Goal: Transaction & Acquisition: Purchase product/service

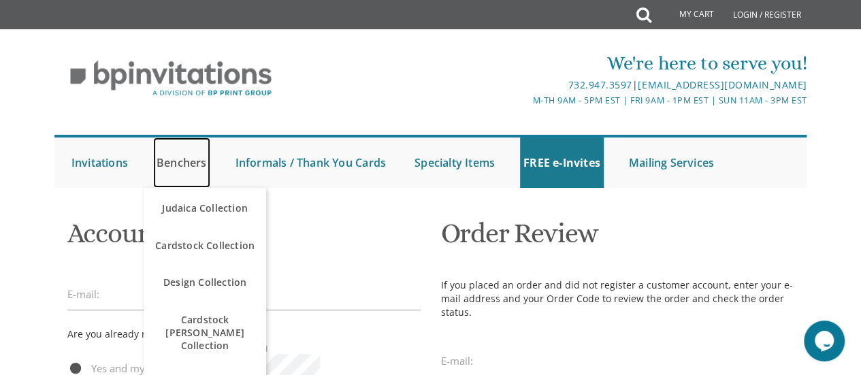
drag, startPoint x: 0, startPoint y: 0, endPoint x: 169, endPoint y: 168, distance: 238.2
click at [169, 168] on link "Benchers" at bounding box center [181, 162] width 57 height 50
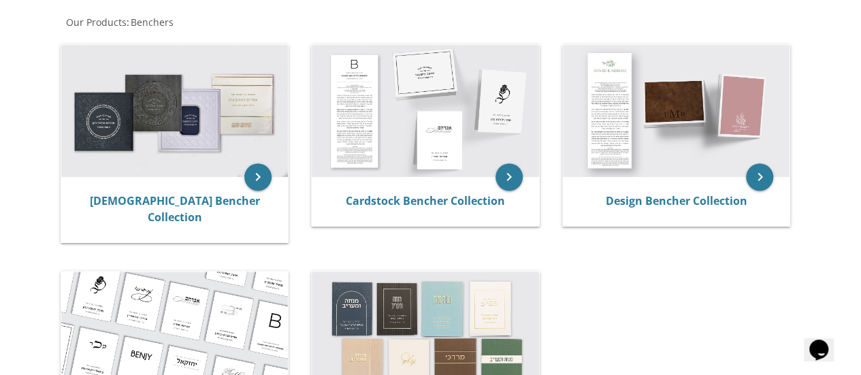
scroll to position [196, 0]
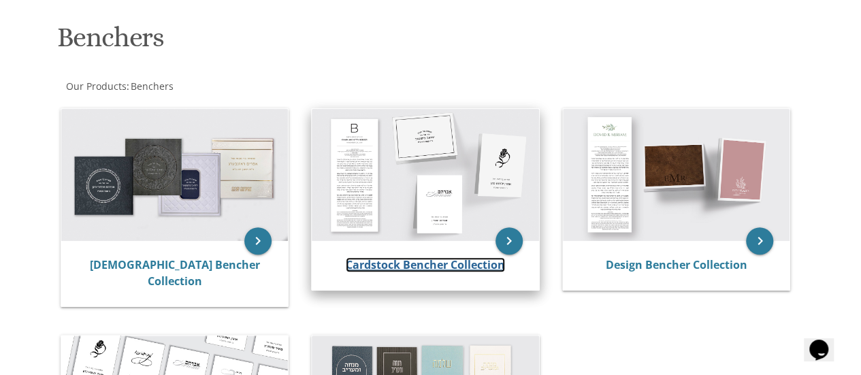
click at [431, 264] on link "Cardstock Bencher Collection" at bounding box center [425, 264] width 159 height 15
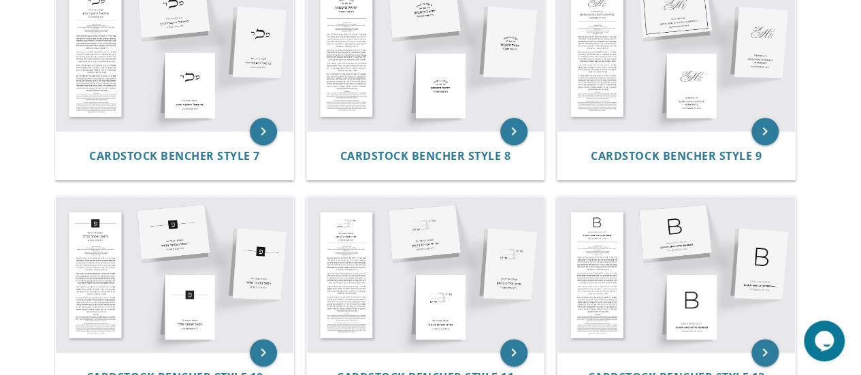
scroll to position [779, 0]
click at [363, 280] on img at bounding box center [425, 275] width 237 height 156
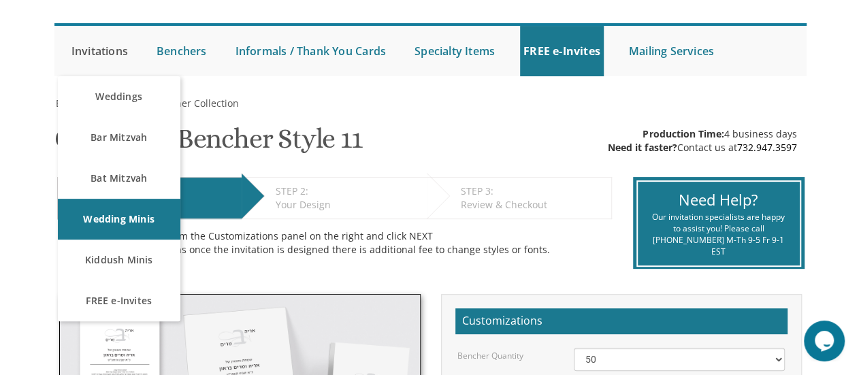
scroll to position [108, 0]
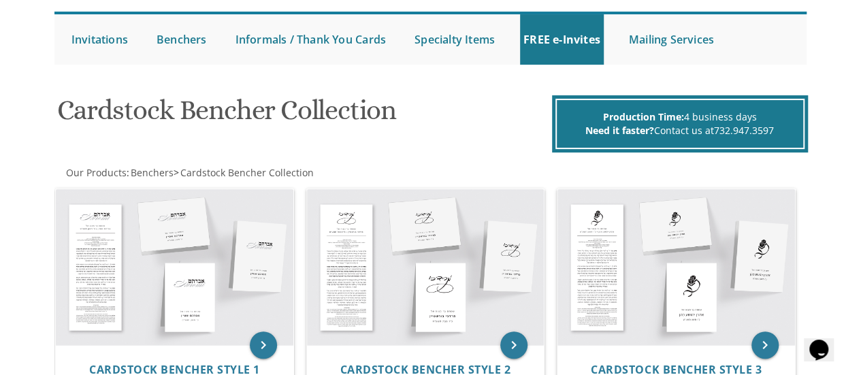
scroll to position [122, 0]
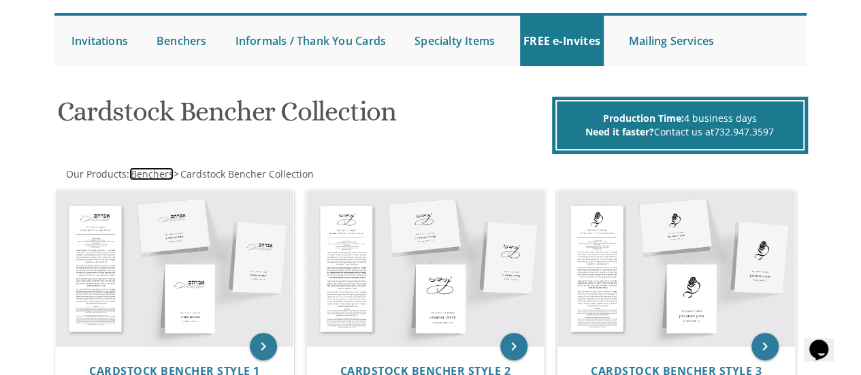
click at [145, 176] on span "Benchers" at bounding box center [152, 173] width 43 height 13
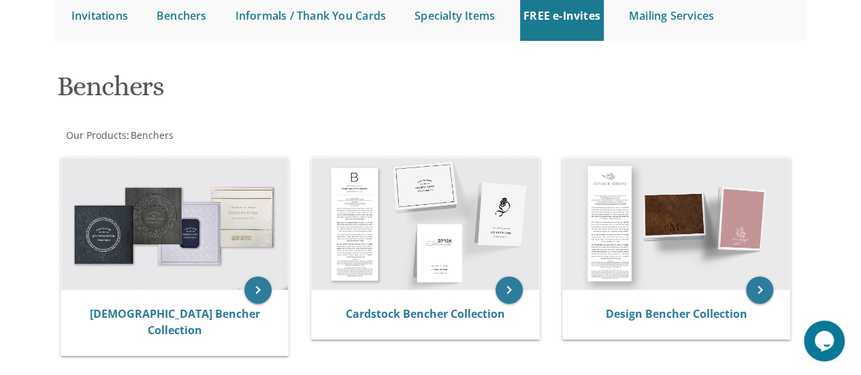
scroll to position [148, 0]
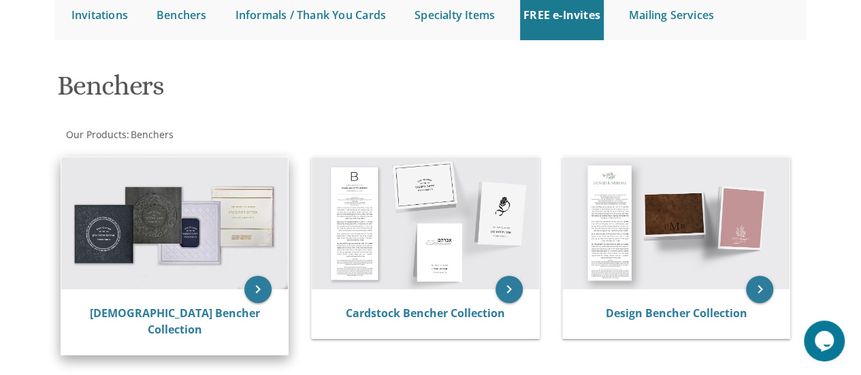
click at [202, 233] on img at bounding box center [174, 223] width 227 height 133
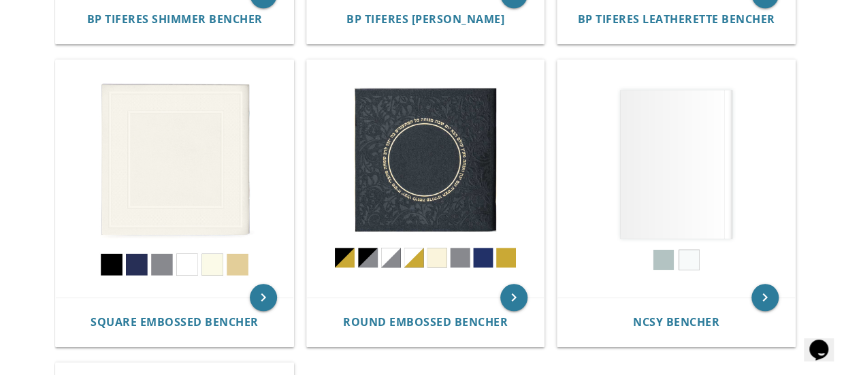
scroll to position [567, 0]
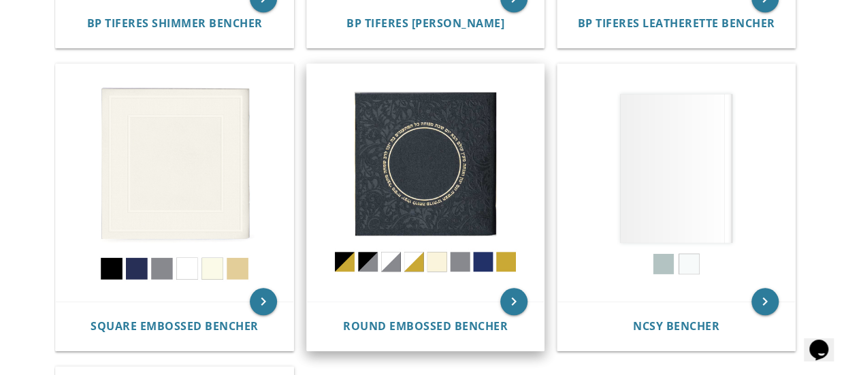
click at [369, 240] on img at bounding box center [425, 182] width 237 height 237
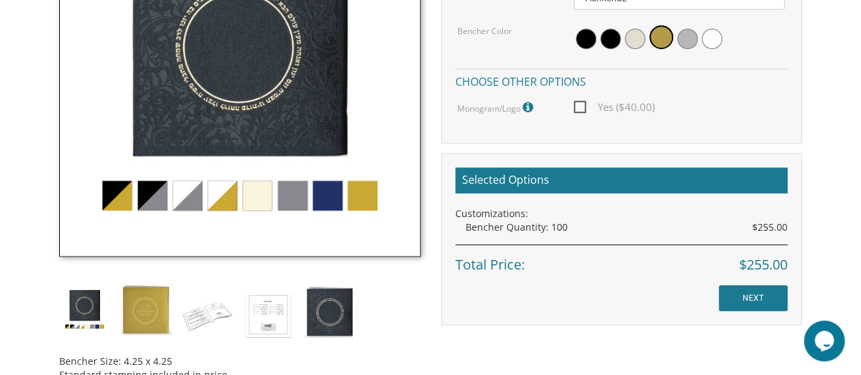
scroll to position [507, 0]
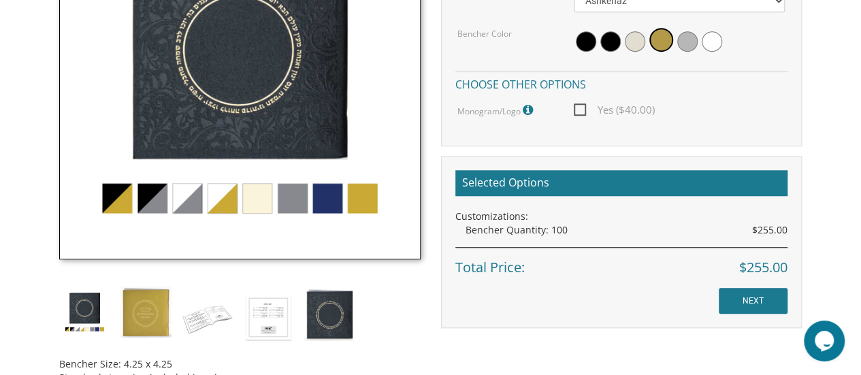
click at [314, 189] on img at bounding box center [239, 79] width 361 height 361
click at [338, 210] on img at bounding box center [239, 79] width 361 height 361
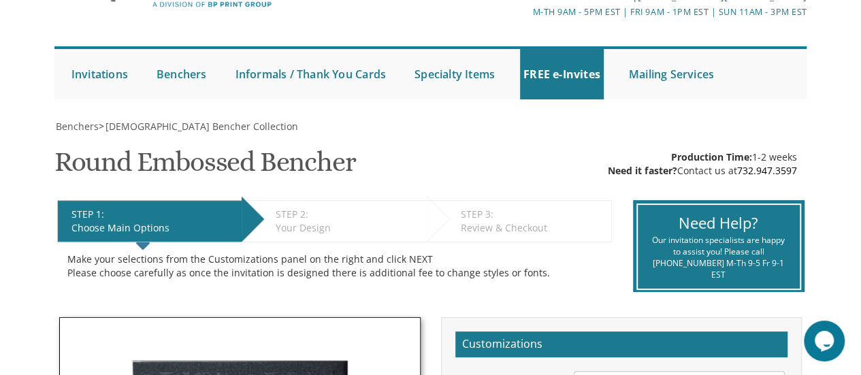
scroll to position [77, 0]
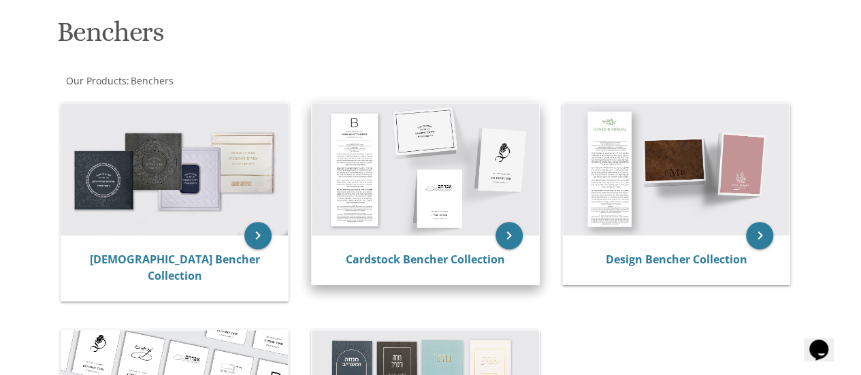
scroll to position [202, 0]
click at [474, 191] on img at bounding box center [425, 169] width 227 height 133
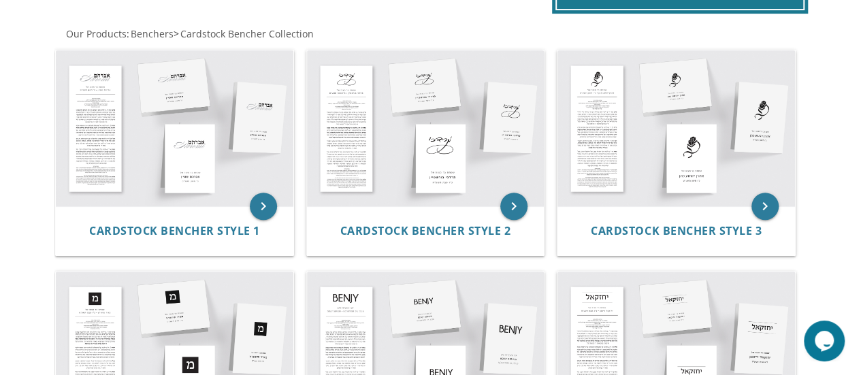
scroll to position [263, 0]
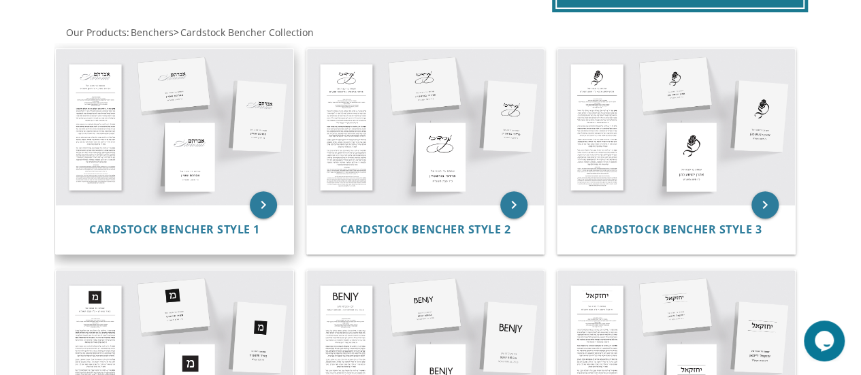
click at [195, 199] on img at bounding box center [174, 127] width 237 height 156
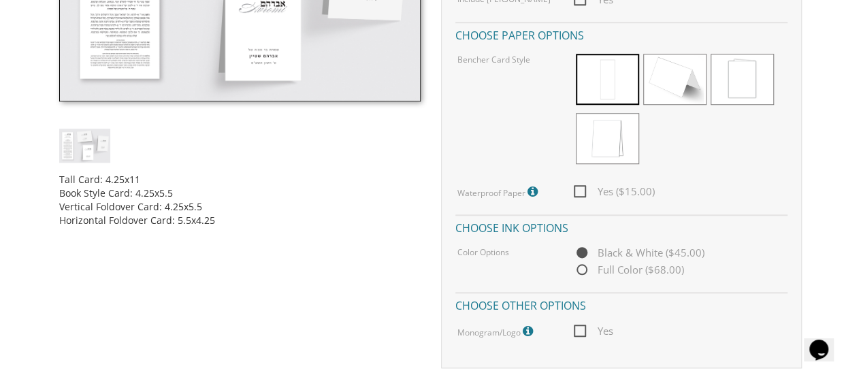
scroll to position [542, 0]
click at [578, 186] on span "Yes ($15.00)" at bounding box center [614, 190] width 81 height 17
click at [578, 186] on input "Yes ($15.00)" at bounding box center [578, 189] width 9 height 9
checkbox input "true"
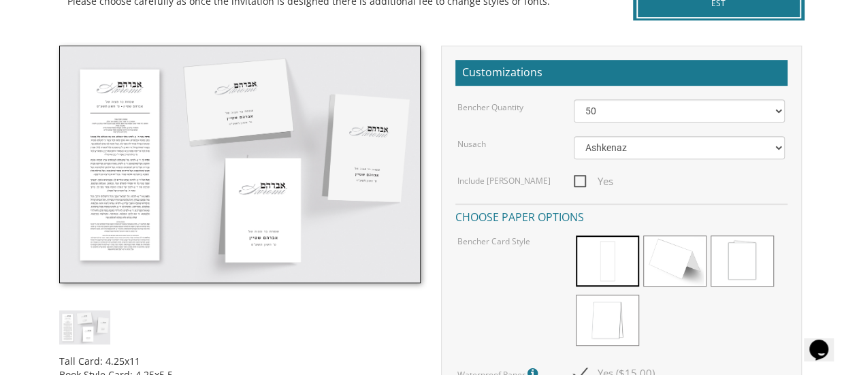
scroll to position [391, 0]
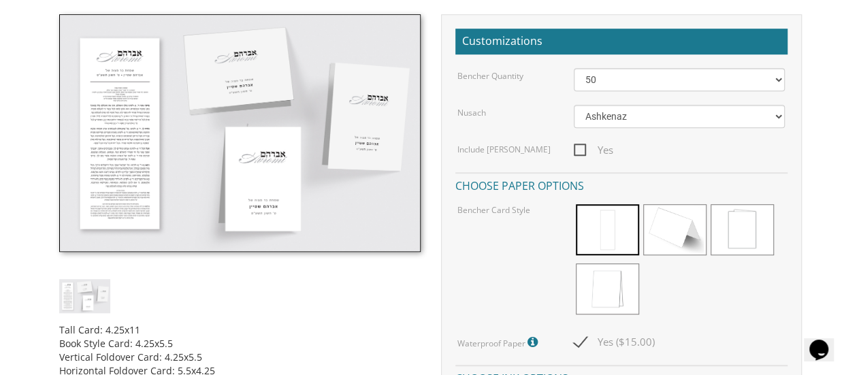
click at [359, 162] on img at bounding box center [239, 132] width 361 height 237
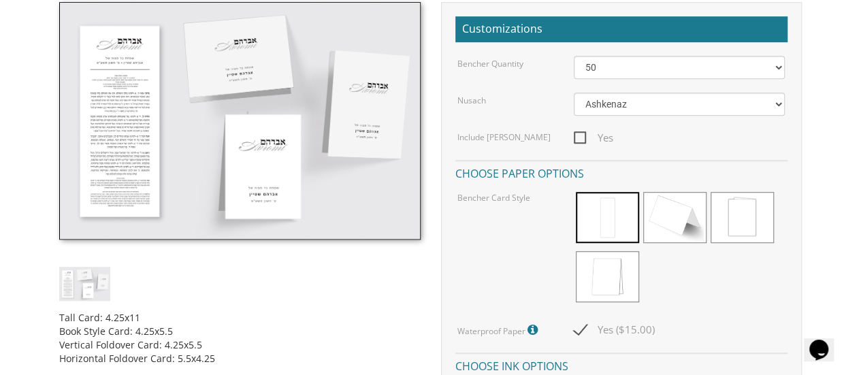
scroll to position [404, 0]
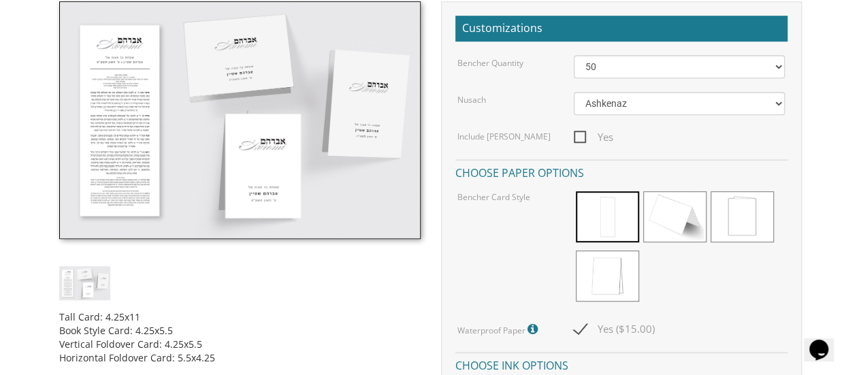
click at [81, 293] on img at bounding box center [84, 282] width 51 height 33
click at [167, 154] on img at bounding box center [239, 119] width 361 height 237
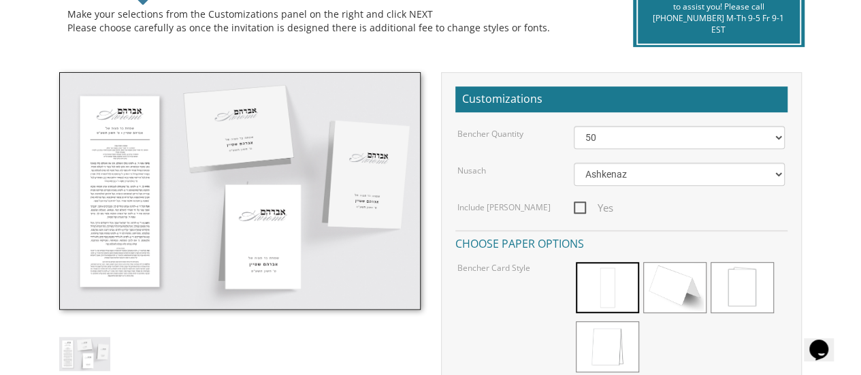
scroll to position [329, 0]
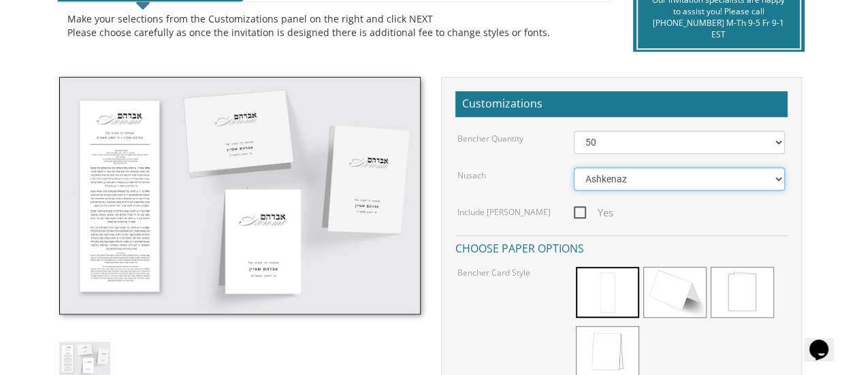
click at [619, 184] on select "Ashkenaz [PERSON_NAME]" at bounding box center [680, 178] width 212 height 23
click at [506, 216] on label "Include [PERSON_NAME]" at bounding box center [503, 212] width 93 height 12
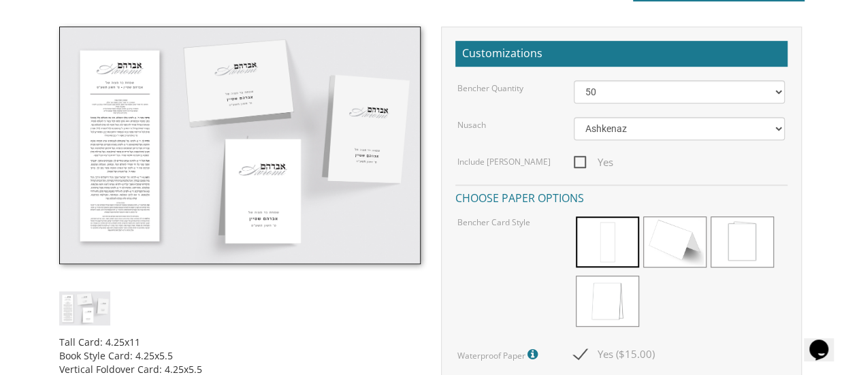
click at [580, 165] on span "Yes" at bounding box center [593, 162] width 39 height 17
click at [580, 165] on input "Yes" at bounding box center [578, 161] width 9 height 9
click at [580, 165] on span "Yes" at bounding box center [593, 162] width 39 height 17
click at [580, 165] on input "Yes" at bounding box center [578, 161] width 9 height 9
checkbox input "false"
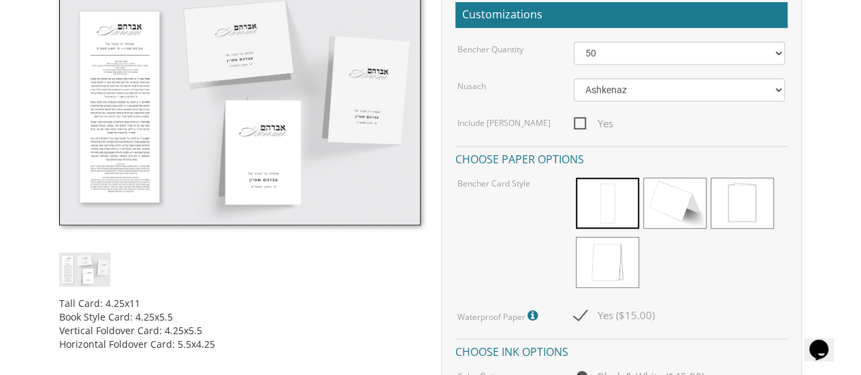
scroll to position [422, 0]
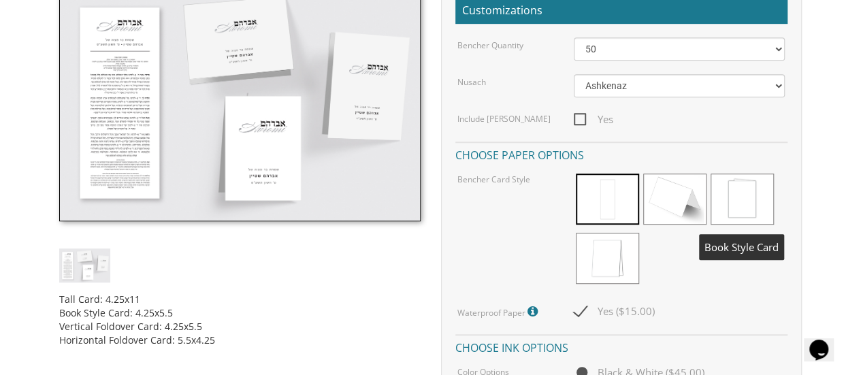
click at [759, 206] on span at bounding box center [741, 199] width 63 height 51
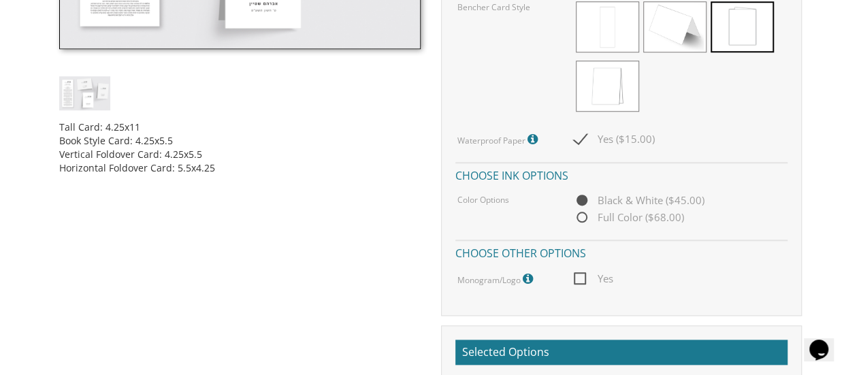
scroll to position [593, 0]
click at [583, 217] on span "Full Color ($68.00)" at bounding box center [629, 218] width 110 height 17
click at [583, 217] on input "Full Color ($68.00)" at bounding box center [578, 218] width 9 height 9
radio input "true"
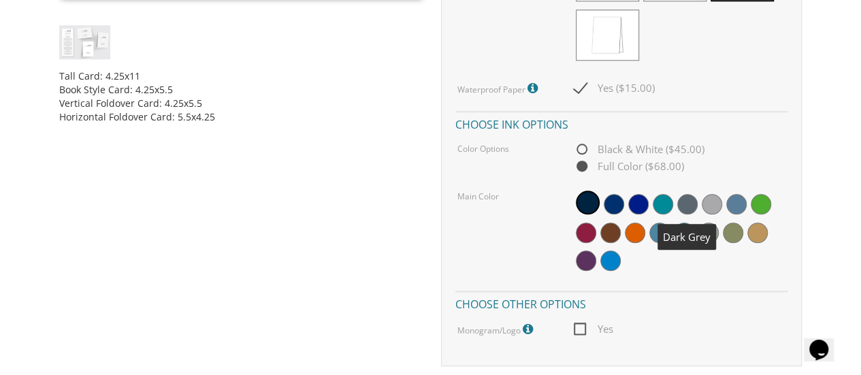
scroll to position [646, 0]
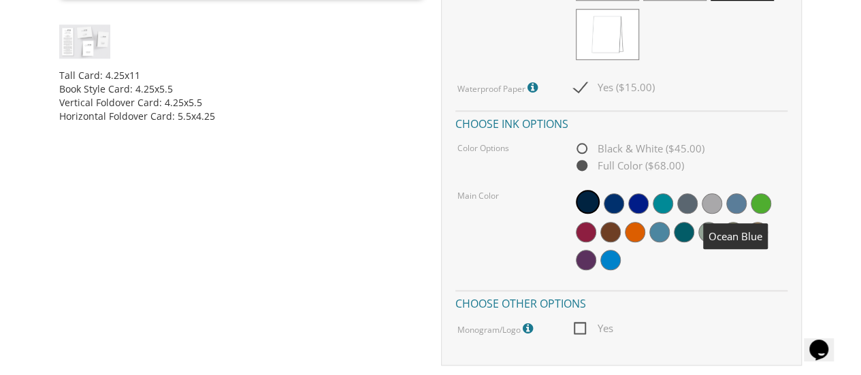
click at [734, 203] on span at bounding box center [736, 203] width 20 height 20
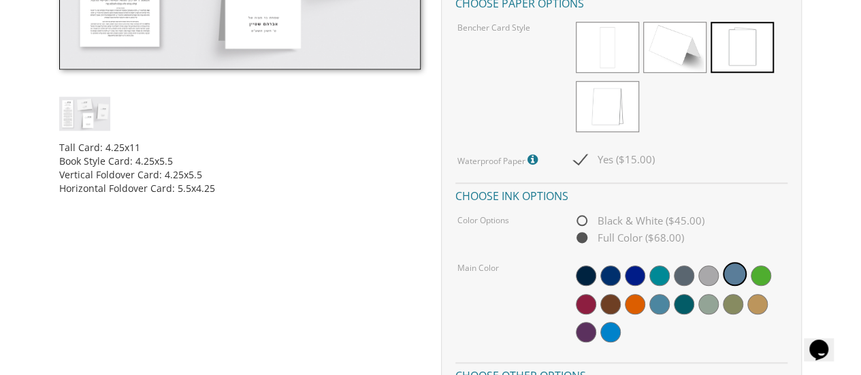
scroll to position [579, 0]
